Goal: Task Accomplishment & Management: Use online tool/utility

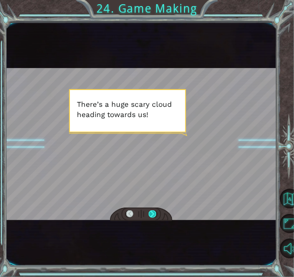
click at [151, 214] on div at bounding box center [152, 214] width 7 height 8
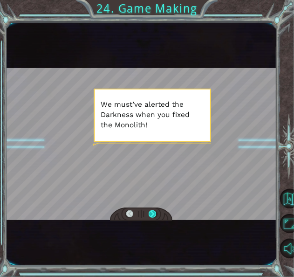
click at [154, 215] on div at bounding box center [152, 214] width 7 height 8
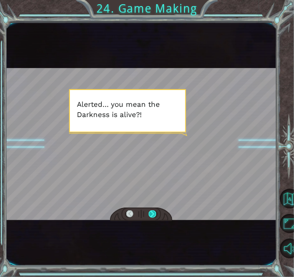
click at [153, 213] on div at bounding box center [152, 214] width 7 height 8
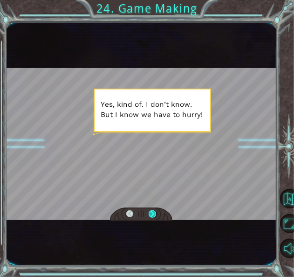
click at [154, 213] on div at bounding box center [152, 214] width 7 height 8
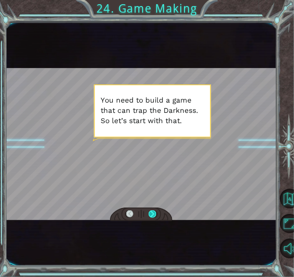
click at [154, 213] on div at bounding box center [152, 214] width 7 height 8
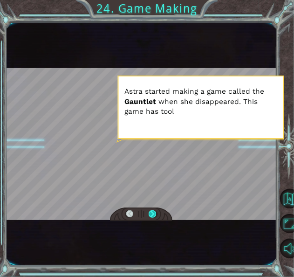
click at [154, 213] on div at bounding box center [152, 214] width 7 height 8
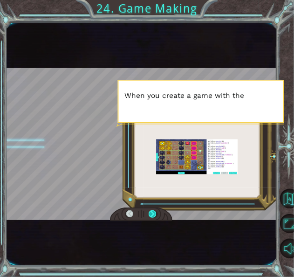
click at [154, 213] on div at bounding box center [152, 214] width 7 height 8
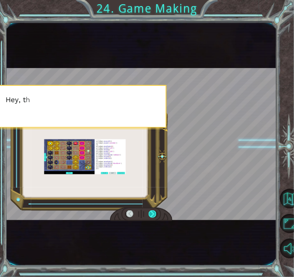
click at [154, 213] on div at bounding box center [152, 214] width 7 height 8
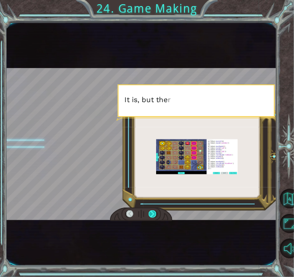
click at [154, 213] on div at bounding box center [152, 214] width 7 height 8
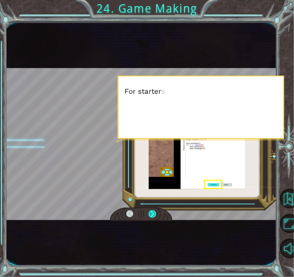
click at [154, 213] on div at bounding box center [152, 214] width 7 height 8
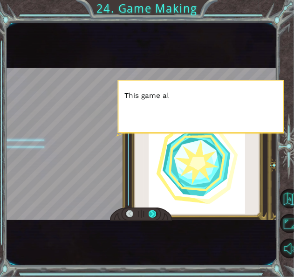
click at [154, 213] on div at bounding box center [152, 214] width 7 height 8
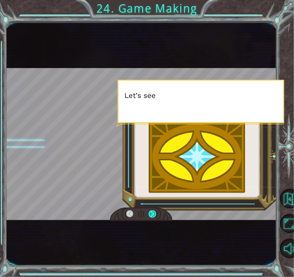
click at [154, 213] on div at bounding box center [152, 214] width 7 height 8
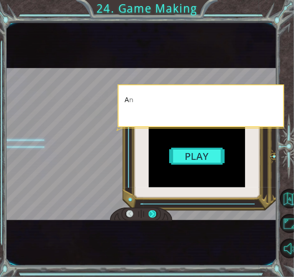
click at [154, 213] on div at bounding box center [152, 214] width 7 height 8
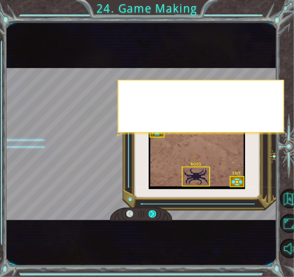
click at [154, 213] on div at bounding box center [152, 214] width 7 height 8
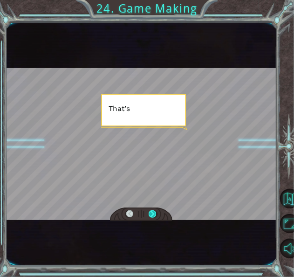
click at [154, 213] on div at bounding box center [152, 214] width 7 height 8
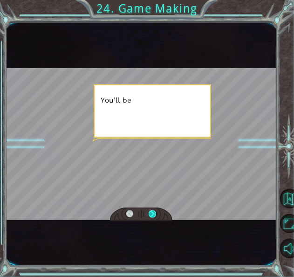
click at [154, 213] on div at bounding box center [152, 214] width 7 height 8
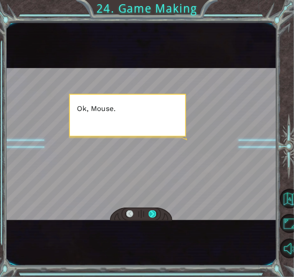
click at [155, 214] on div at bounding box center [152, 214] width 7 height 8
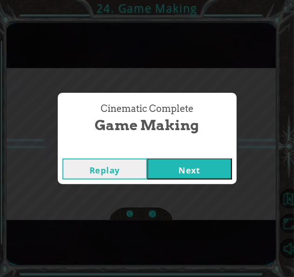
click at [180, 164] on button "Next" at bounding box center [189, 168] width 85 height 21
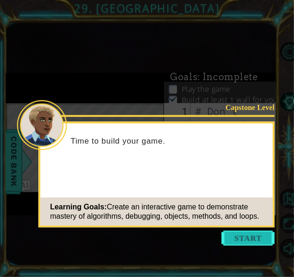
click at [241, 232] on button "Start" at bounding box center [248, 238] width 53 height 15
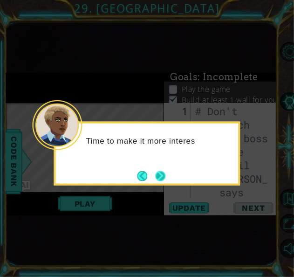
click at [161, 174] on button "Next" at bounding box center [160, 176] width 10 height 10
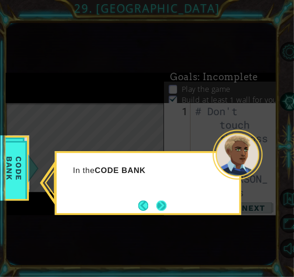
click at [161, 205] on button "Next" at bounding box center [162, 205] width 10 height 10
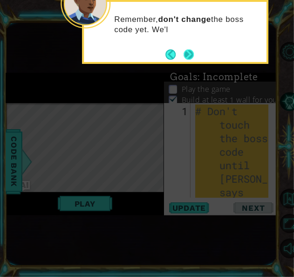
click at [188, 50] on button "Next" at bounding box center [189, 54] width 10 height 10
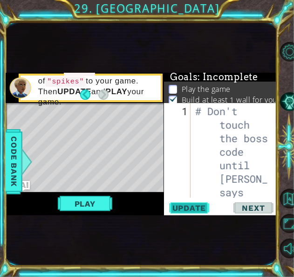
click at [184, 202] on button "Update" at bounding box center [189, 207] width 56 height 11
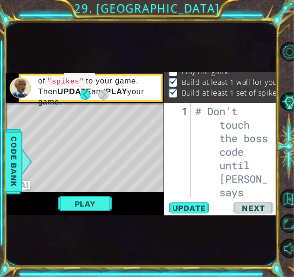
scroll to position [30, 0]
click at [97, 198] on button "Play" at bounding box center [85, 204] width 55 height 18
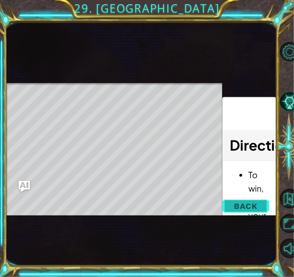
click at [224, 207] on button "Back" at bounding box center [245, 206] width 47 height 19
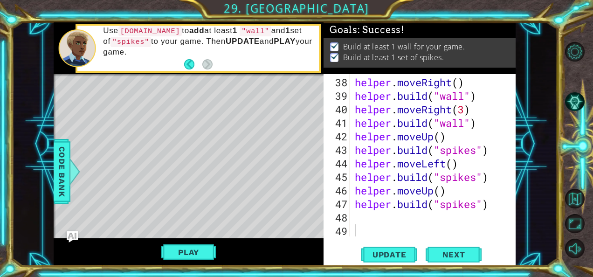
scroll to position [608, 0]
click at [294, 216] on div "helper . moveRight ( ) helper . build ( "wall" ) helper . moveRight ( 3 ) helpe…" at bounding box center [432, 169] width 158 height 189
click at [242, 171] on div "Level Map" at bounding box center [269, 211] width 431 height 274
click at [294, 216] on div "helper . moveRight ( ) helper . build ( "wall" ) helper . moveRight ( 3 ) helpe…" at bounding box center [432, 169] width 158 height 189
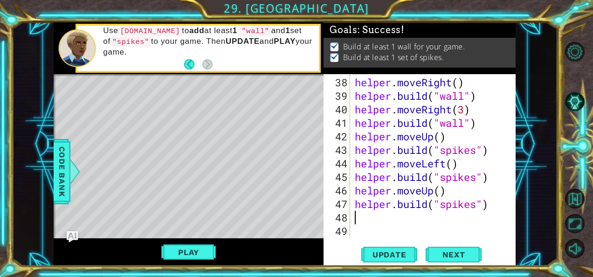
type textarea "m"
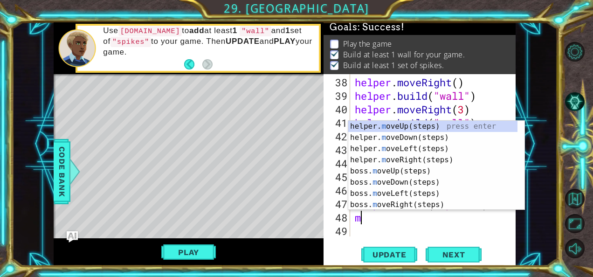
scroll to position [3, 0]
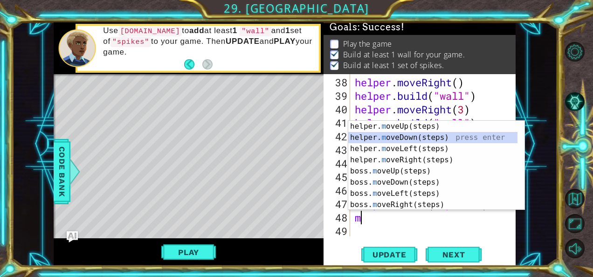
click at [294, 138] on div "helper. m oveUp(steps) press enter helper. m oveDown(steps) press enter helper.…" at bounding box center [433, 177] width 170 height 112
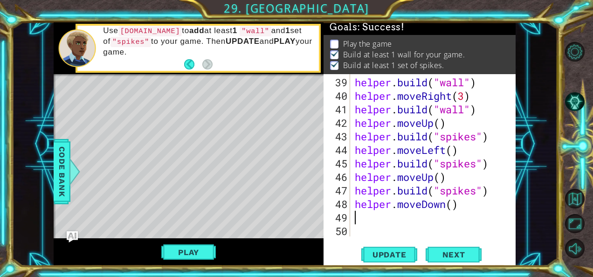
scroll to position [622, 0]
click at [294, 253] on span "Update" at bounding box center [389, 254] width 53 height 9
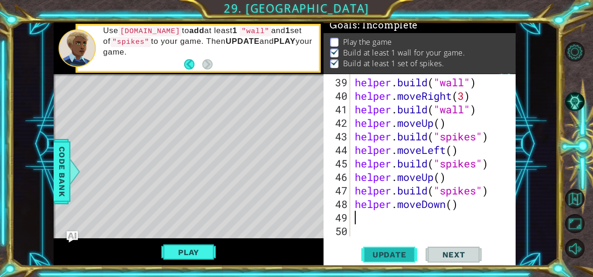
scroll to position [8, 0]
type textarea "m"
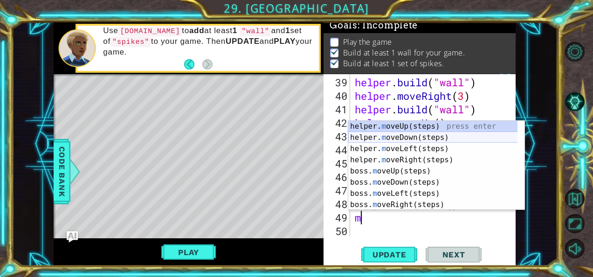
click at [294, 137] on div "helper. m oveUp(steps) press enter helper. m oveDown(steps) press enter helper.…" at bounding box center [433, 177] width 170 height 112
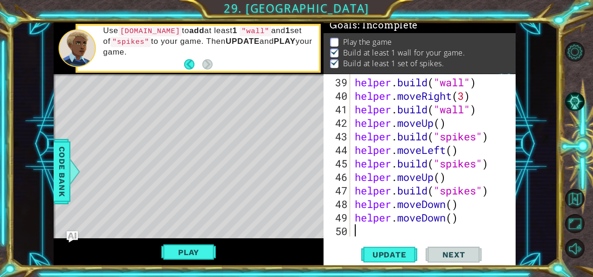
scroll to position [635, 0]
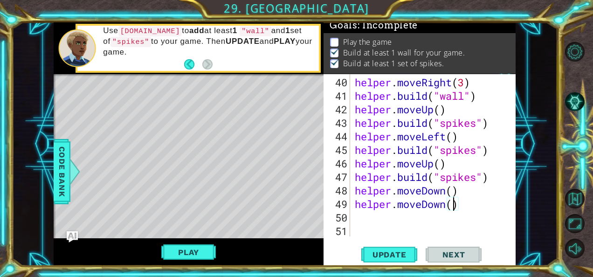
click at [294, 206] on div "helper . moveRight ( 3 ) helper . build ( "wall" ) helper . moveUp ( ) helper .…" at bounding box center [432, 169] width 158 height 189
type textarea "helper.moveDown(2)"
click at [294, 249] on button "Update" at bounding box center [389, 254] width 56 height 19
click at [294, 219] on div "helper . moveRight ( 3 ) helper . build ( "wall" ) helper . moveUp ( ) helper .…" at bounding box center [432, 169] width 158 height 189
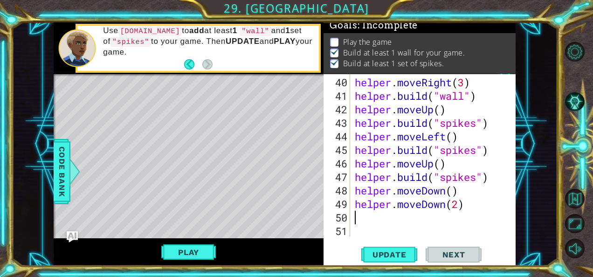
scroll to position [0, 0]
type textarea "m"
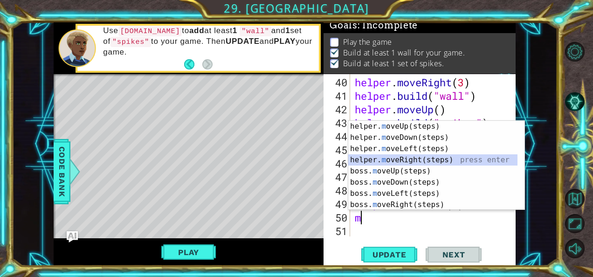
click at [294, 157] on div "helper. m oveUp(steps) press enter helper. m oveDown(steps) press enter helper.…" at bounding box center [433, 177] width 170 height 112
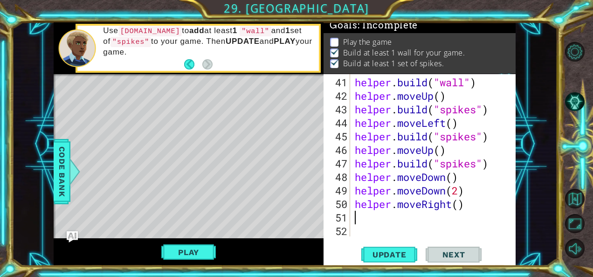
scroll to position [649, 0]
click at [294, 203] on div "helper . build ( "wall" ) helper . moveUp ( ) helper . build ( "spikes" ) helpe…" at bounding box center [432, 169] width 158 height 189
type textarea "helper.moveRight(2)"
click at [294, 252] on span "Update" at bounding box center [389, 254] width 53 height 9
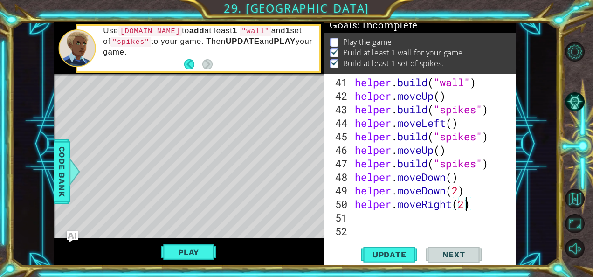
click at [294, 223] on div "helper . build ( "wall" ) helper . moveUp ( ) helper . build ( "spikes" ) helpe…" at bounding box center [432, 169] width 158 height 189
click at [294, 218] on div "helper . build ( "wall" ) helper . moveUp ( ) helper . build ( "spikes" ) helpe…" at bounding box center [432, 169] width 158 height 189
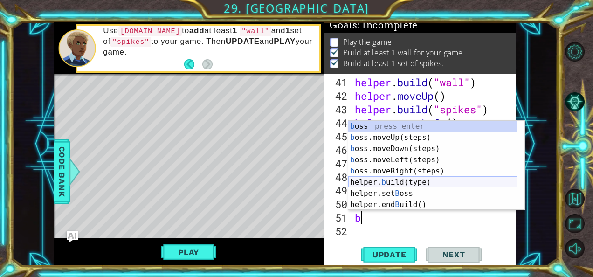
click at [294, 180] on div "b oss press enter b oss.moveUp(steps) press enter b oss.moveDown(steps) press e…" at bounding box center [433, 177] width 170 height 112
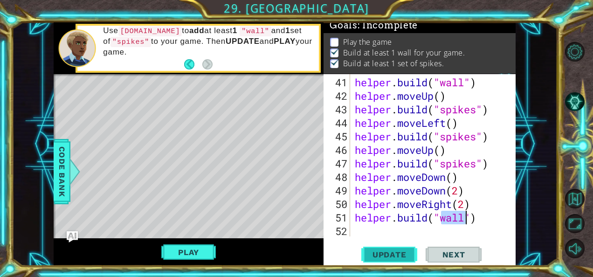
type textarea "[DOMAIN_NAME]("wall")"
click at [294, 259] on span "Update" at bounding box center [389, 254] width 53 height 9
click at [294, 252] on span "Update" at bounding box center [389, 254] width 53 height 9
click at [294, 250] on span "Update" at bounding box center [389, 254] width 53 height 9
click at [204, 245] on button "Play" at bounding box center [188, 252] width 55 height 18
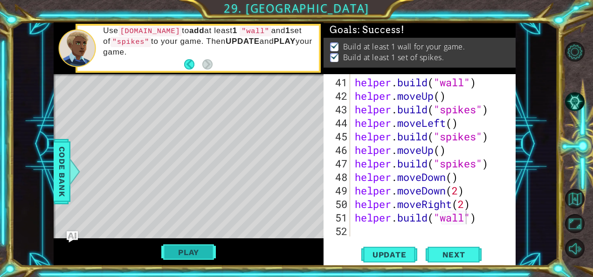
scroll to position [6, 0]
click at [294, 251] on button "Next" at bounding box center [453, 255] width 56 height 19
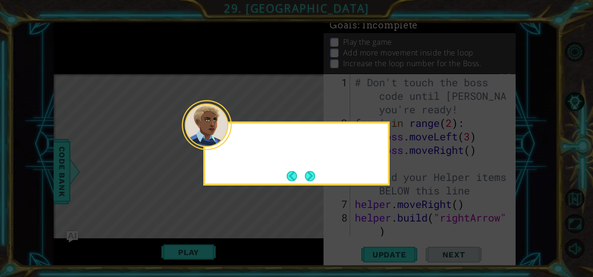
scroll to position [0, 0]
click at [294, 175] on button "Next" at bounding box center [310, 176] width 10 height 10
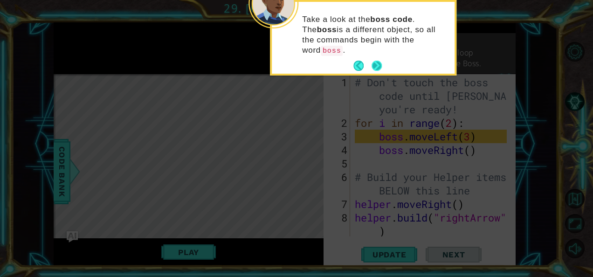
click at [294, 61] on button "Next" at bounding box center [376, 66] width 10 height 10
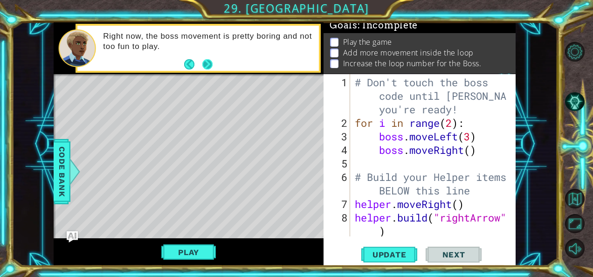
click at [209, 62] on button "Next" at bounding box center [207, 64] width 10 height 10
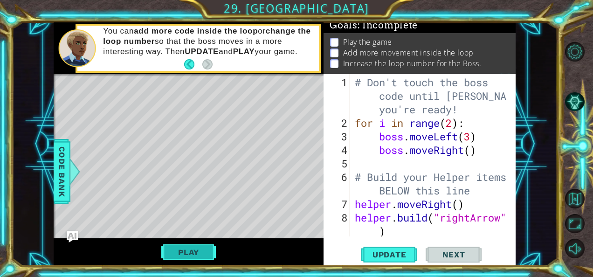
click at [195, 256] on button "Play" at bounding box center [188, 252] width 55 height 18
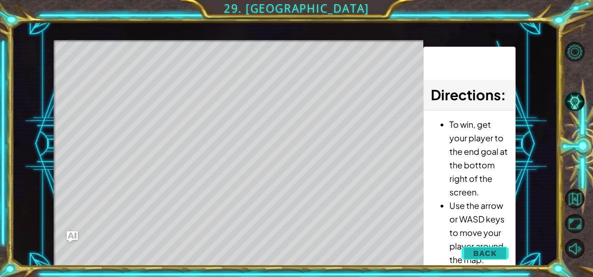
click at [294, 254] on span "Back" at bounding box center [485, 252] width 24 height 9
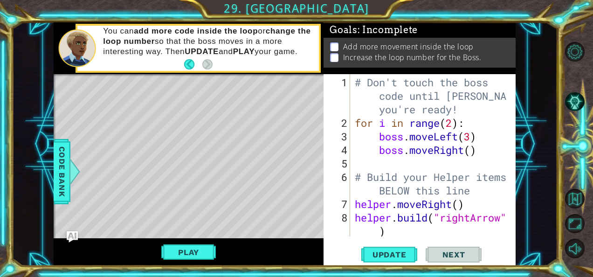
click at [294, 163] on div "# Don't touch the boss code until [PERSON_NAME] says you're ready! for i in ran…" at bounding box center [432, 183] width 158 height 216
type textarea "b"
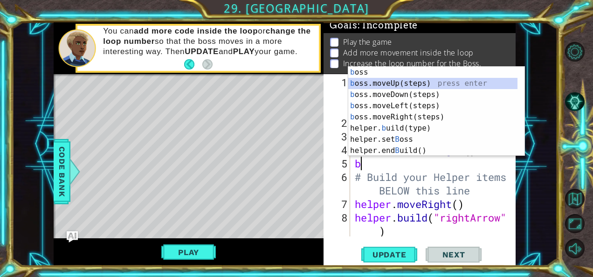
click at [294, 82] on div "b oss press enter b oss.moveUp(steps) press enter b oss.moveDown(steps) press e…" at bounding box center [433, 123] width 170 height 112
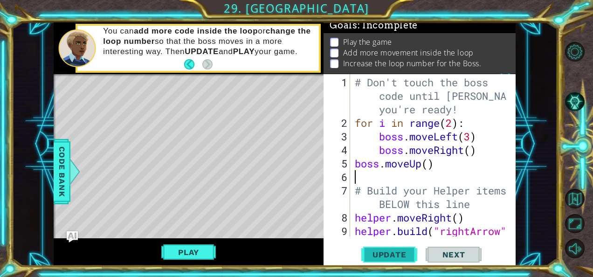
click at [294, 252] on span "Update" at bounding box center [389, 254] width 53 height 9
click at [191, 249] on button "Play" at bounding box center [188, 252] width 55 height 18
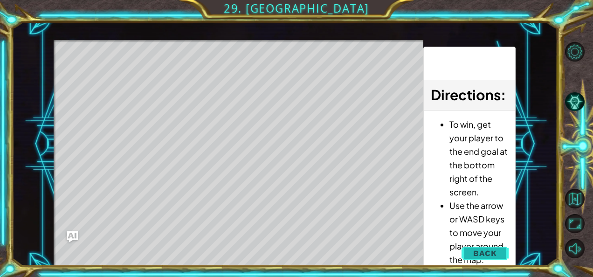
click at [294, 252] on span "Back" at bounding box center [485, 252] width 24 height 9
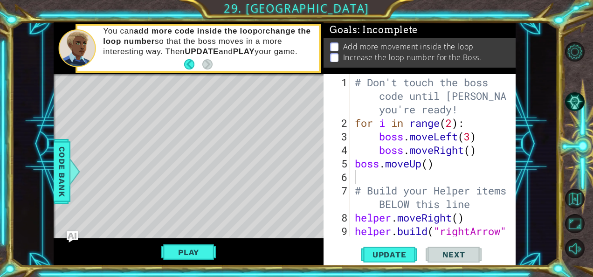
click at [294, 165] on div "# Don't touch the boss code until [PERSON_NAME] says you're ready! for i in ran…" at bounding box center [432, 190] width 158 height 230
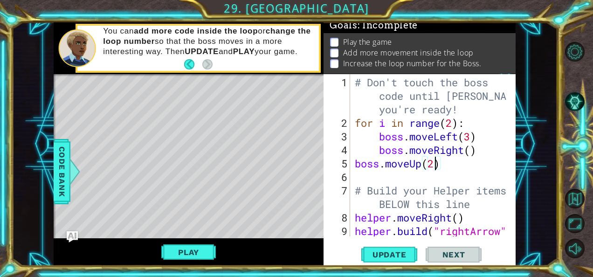
scroll to position [0, 3]
click at [294, 136] on div "# Don't touch the boss code until [PERSON_NAME] says you're ready! for i in ran…" at bounding box center [432, 190] width 158 height 230
type textarea "boss.moveLeft()"
click at [294, 177] on div "# Don't touch the boss code until [PERSON_NAME] says you're ready! for i in ran…" at bounding box center [432, 190] width 158 height 230
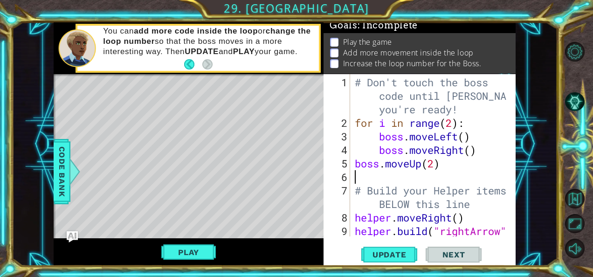
type textarea "b"
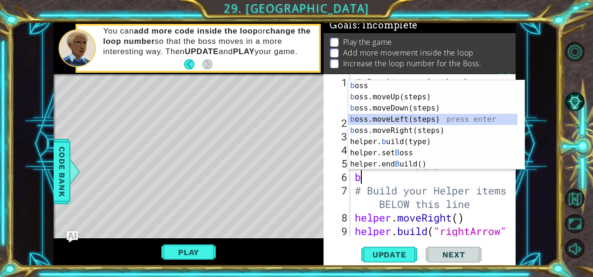
click at [294, 117] on div "b oss press enter b oss.moveUp(steps) press enter b oss.moveDown(steps) press e…" at bounding box center [433, 136] width 170 height 112
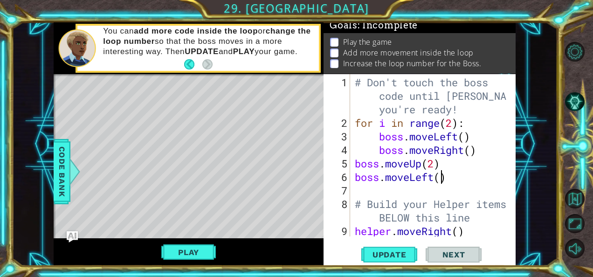
click at [294, 180] on div "# Don't touch the boss code until [PERSON_NAME] says you're ready! for i in ran…" at bounding box center [432, 190] width 158 height 230
type textarea "boss.moveLeft(1)"
click at [294, 189] on div "# Don't touch the boss code until [PERSON_NAME] says you're ready! for i in ran…" at bounding box center [432, 190] width 158 height 230
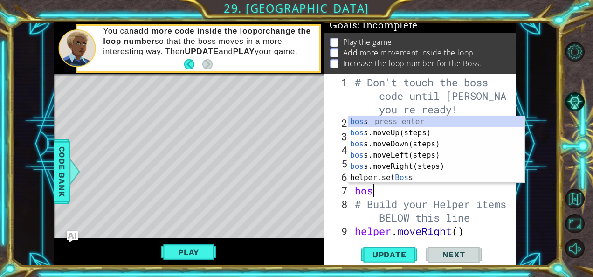
scroll to position [0, 0]
type textarea "boss"
click at [294, 142] on div "boss press enter boss .moveUp(steps) press enter boss .moveDown(steps) press en…" at bounding box center [436, 160] width 177 height 89
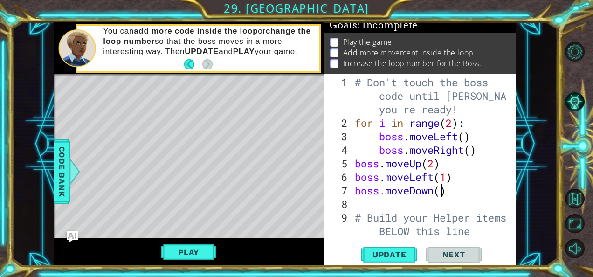
click at [294, 189] on div "# Don't touch the boss code until [PERSON_NAME] says you're ready! for i in ran…" at bounding box center [432, 183] width 158 height 216
click at [294, 253] on span "Update" at bounding box center [389, 254] width 53 height 9
click at [211, 246] on button "Play" at bounding box center [188, 252] width 55 height 18
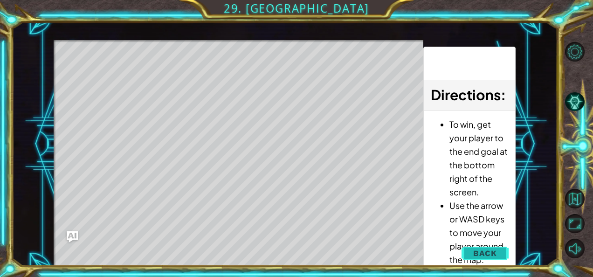
click at [294, 253] on span "Back" at bounding box center [485, 252] width 24 height 9
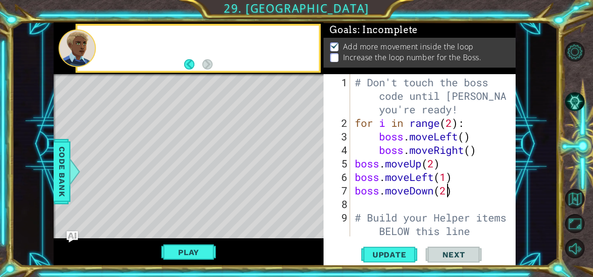
scroll to position [6, 0]
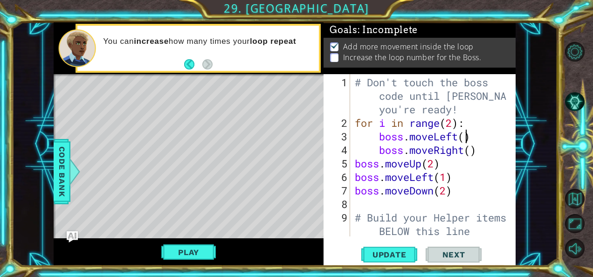
click at [294, 137] on div "# Don't touch the boss code until [PERSON_NAME] says you're ready! for i in ran…" at bounding box center [432, 183] width 158 height 216
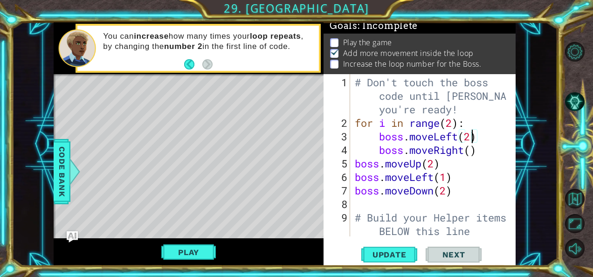
scroll to position [3, 0]
click at [294, 150] on div "# Don't touch the boss code until [PERSON_NAME] says you're ready! for i in ran…" at bounding box center [432, 183] width 158 height 216
click at [294, 177] on div "# Don't touch the boss code until [PERSON_NAME] says you're ready! for i in ran…" at bounding box center [432, 183] width 158 height 216
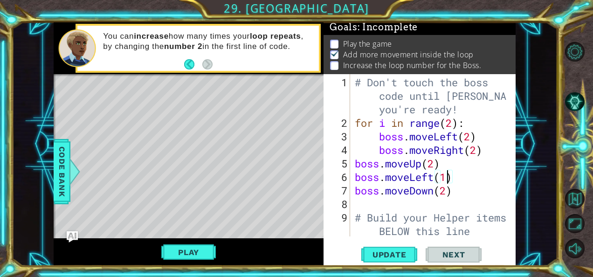
scroll to position [0, 4]
click at [294, 164] on div "# Don't touch the boss code until [PERSON_NAME] says you're ready! for i in ran…" at bounding box center [432, 183] width 158 height 216
click at [294, 178] on div "# Don't touch the boss code until [PERSON_NAME] says you're ready! for i in ran…" at bounding box center [432, 183] width 158 height 216
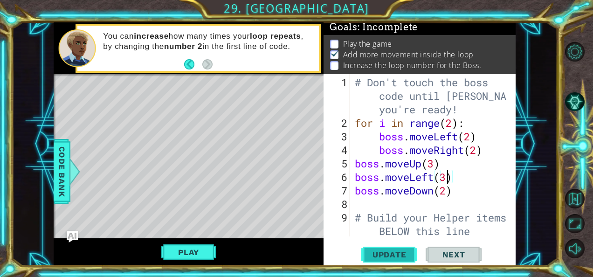
click at [294, 251] on span "Update" at bounding box center [389, 254] width 53 height 9
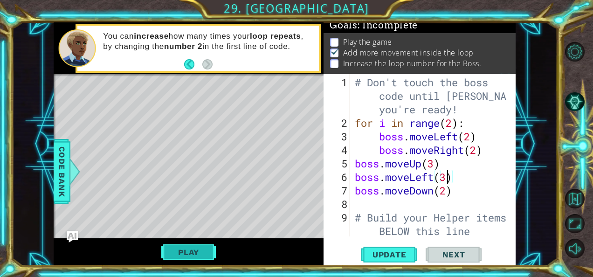
scroll to position [8, 0]
click at [198, 251] on button "Play" at bounding box center [188, 252] width 55 height 18
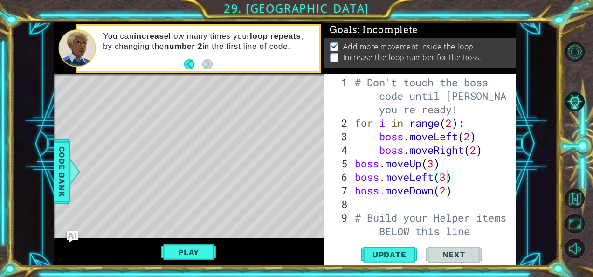
scroll to position [6, 0]
click at [294, 250] on span "Update" at bounding box center [389, 254] width 53 height 9
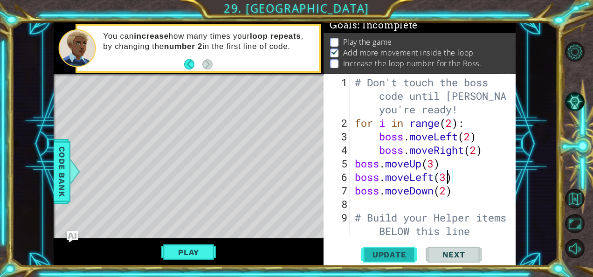
scroll to position [3, 0]
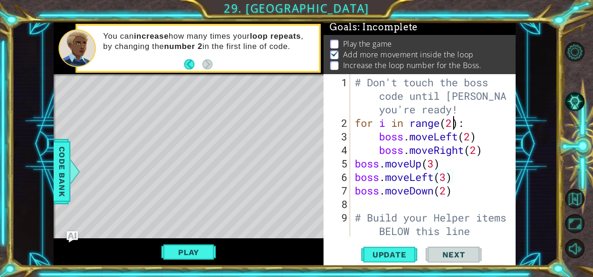
click at [294, 121] on div "# Don't touch the boss code until [PERSON_NAME] says you're ready! for i in ran…" at bounding box center [432, 183] width 158 height 216
type textarea "for i in range(3):"
click at [294, 257] on span "Update" at bounding box center [389, 254] width 53 height 9
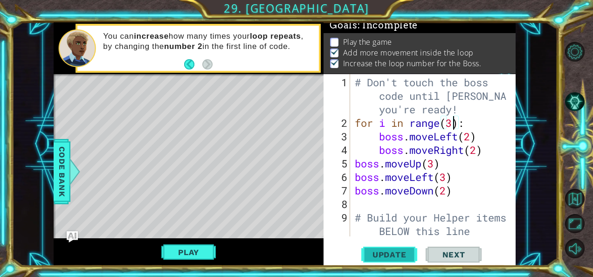
scroll to position [8, 0]
click at [193, 247] on button "Play" at bounding box center [188, 252] width 55 height 18
